Goal: Complete application form: Complete application form

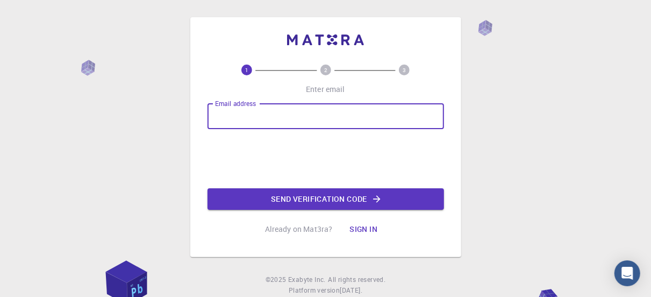
click at [242, 118] on input "Email address" at bounding box center [326, 116] width 237 height 26
type input "[EMAIL_ADDRESS][DOMAIN_NAME]"
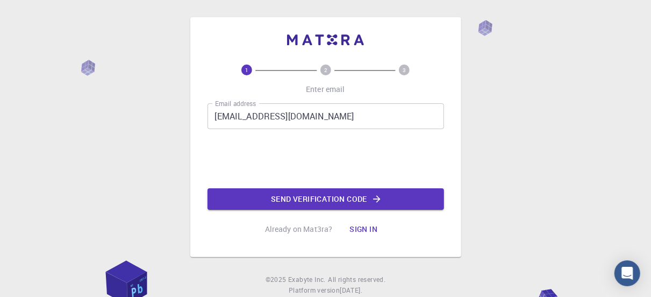
click at [391, 199] on button "Send verification code" at bounding box center [326, 199] width 237 height 22
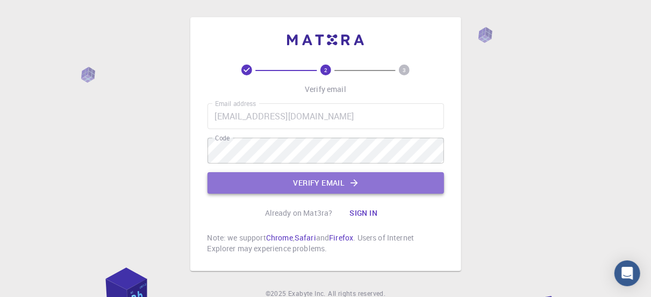
click at [278, 184] on button "Verify email" at bounding box center [326, 183] width 237 height 22
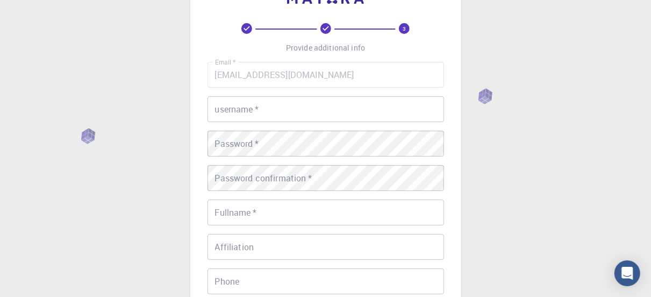
scroll to position [37, 0]
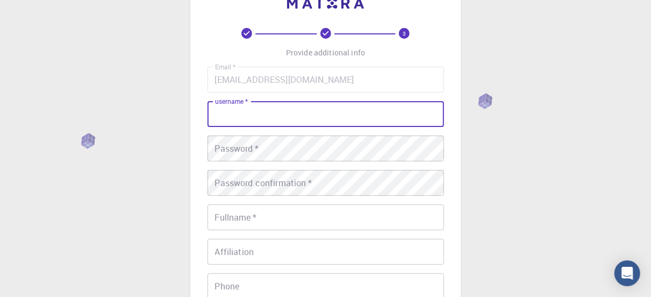
click at [265, 116] on input "username   *" at bounding box center [326, 114] width 237 height 26
type input "Chekdenou"
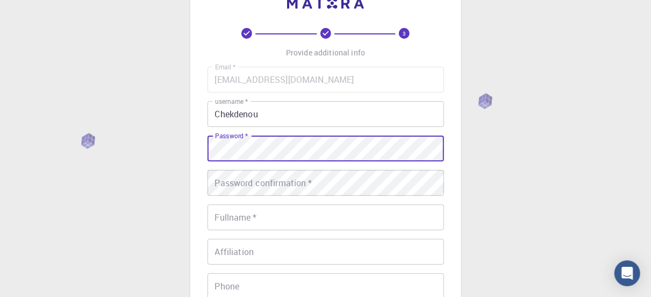
click at [223, 220] on input "Fullname   *" at bounding box center [326, 217] width 237 height 26
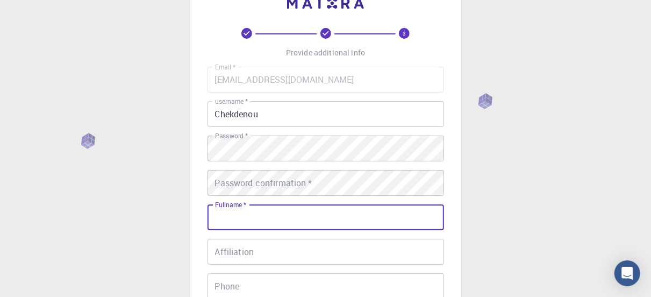
click at [230, 218] on input "Fullname   *" at bounding box center [326, 217] width 237 height 26
type input "B"
click at [218, 217] on input "Fullname   *" at bounding box center [326, 217] width 237 height 26
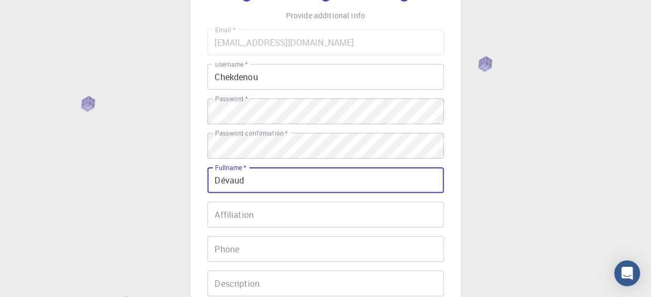
scroll to position [90, 0]
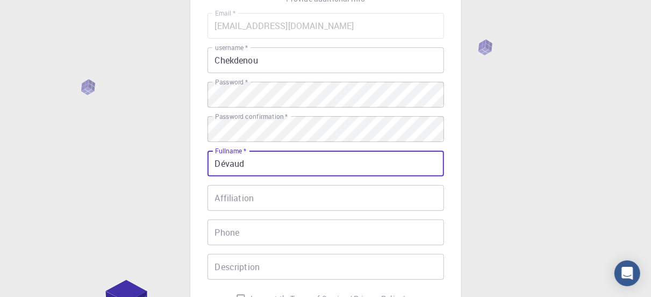
type input "Dévaud"
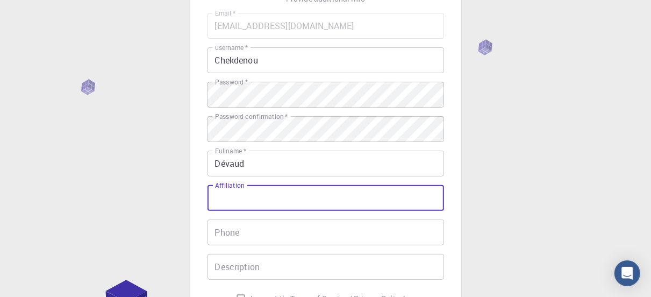
click at [220, 198] on input "Affiliation" at bounding box center [326, 198] width 237 height 26
type input "descendante"
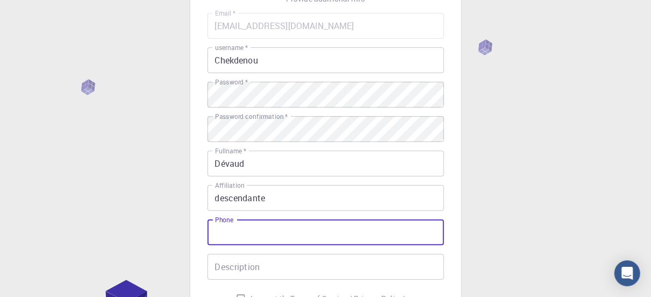
click at [233, 235] on input "Phone" at bounding box center [326, 232] width 237 height 26
type input "0684406975"
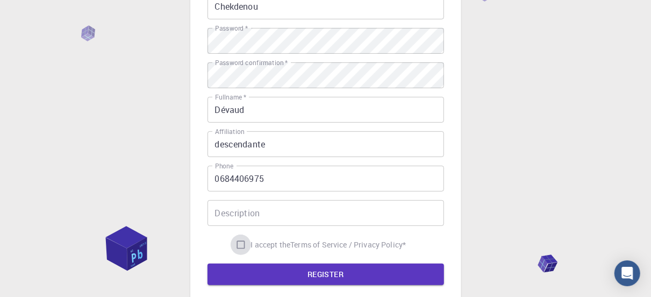
click at [236, 244] on input "I accept the Terms of Service / Privacy Policy *" at bounding box center [241, 245] width 20 height 20
checkbox input "true"
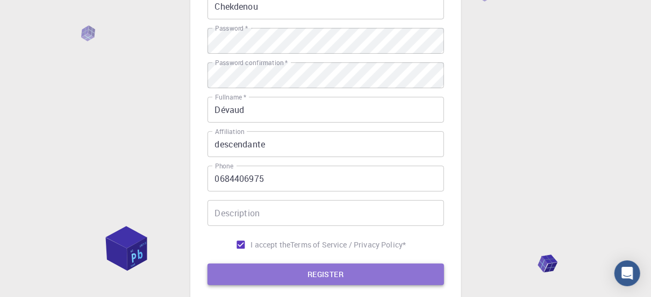
click at [239, 278] on button "REGISTER" at bounding box center [326, 275] width 237 height 22
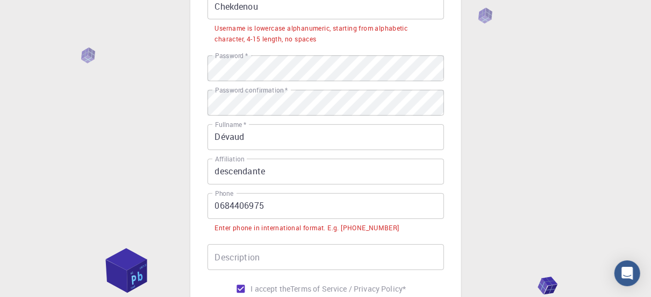
click at [214, 206] on input "0684406975" at bounding box center [326, 206] width 237 height 26
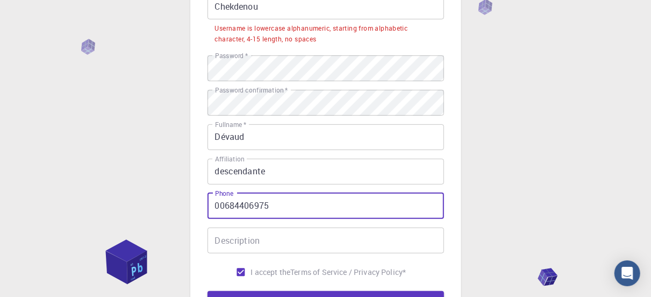
click at [224, 205] on input "00684406975" at bounding box center [326, 206] width 237 height 26
click at [226, 203] on input "00684406975" at bounding box center [326, 206] width 237 height 26
click at [225, 203] on input "00684406975" at bounding box center [326, 206] width 237 height 26
click at [223, 205] on input "00684406975" at bounding box center [326, 206] width 237 height 26
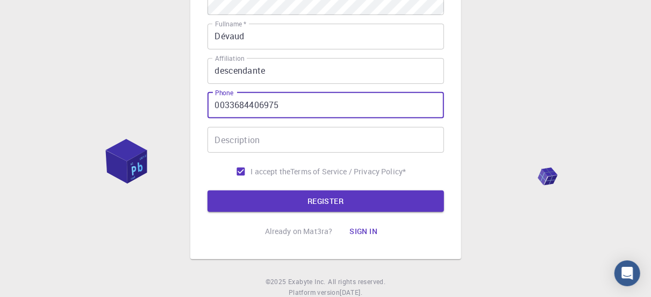
scroll to position [252, 0]
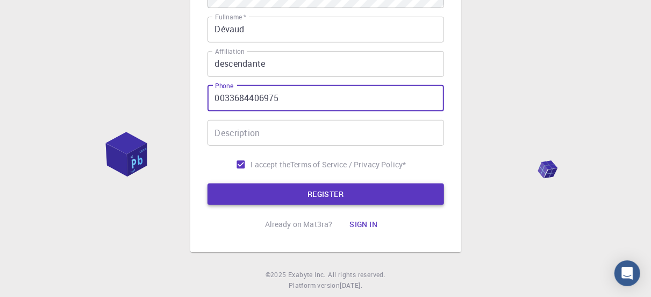
type input "0033684406975"
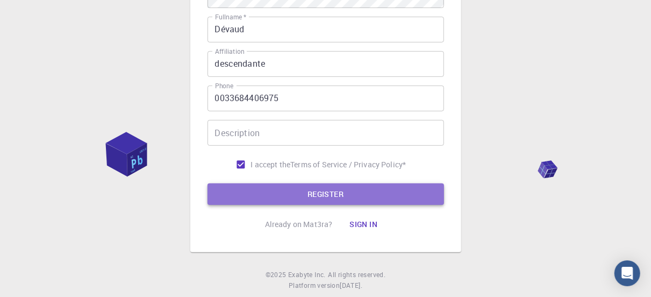
click at [273, 195] on button "REGISTER" at bounding box center [326, 194] width 237 height 22
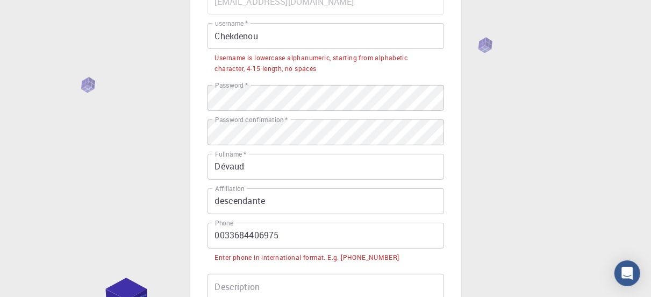
scroll to position [54, 0]
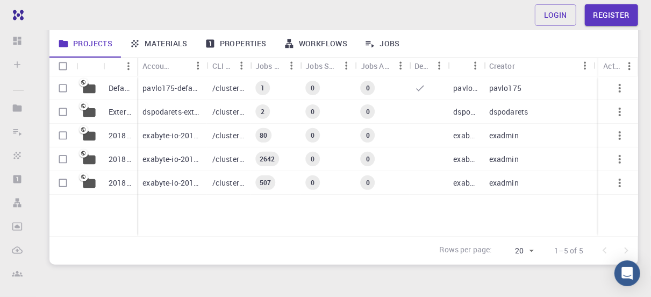
scroll to position [133, 0]
click at [188, 90] on p "pavlo175-default" at bounding box center [172, 89] width 59 height 11
